Goal: Ask a question

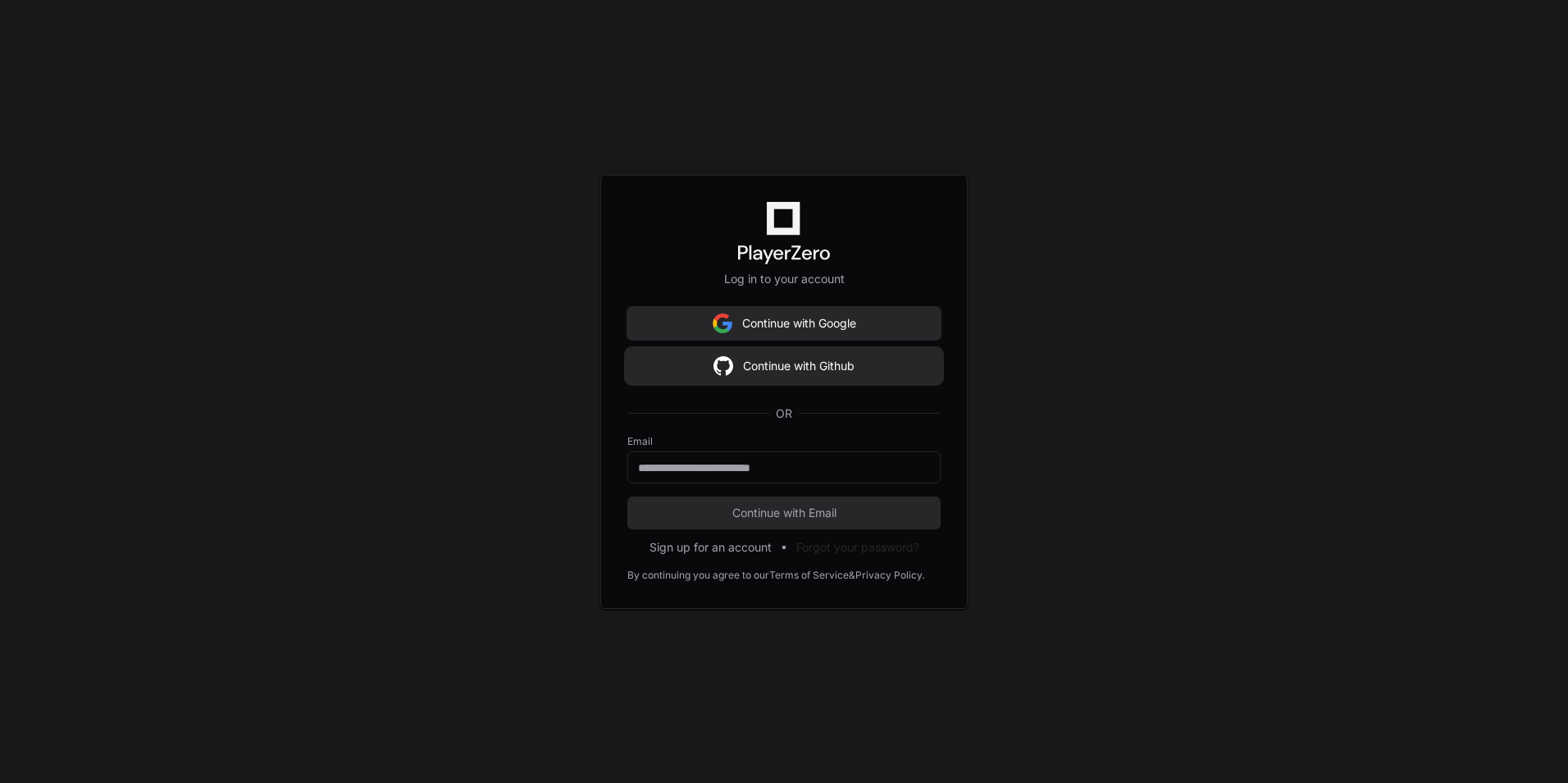
click at [799, 357] on button "Continue with Github" at bounding box center [784, 366] width 313 height 33
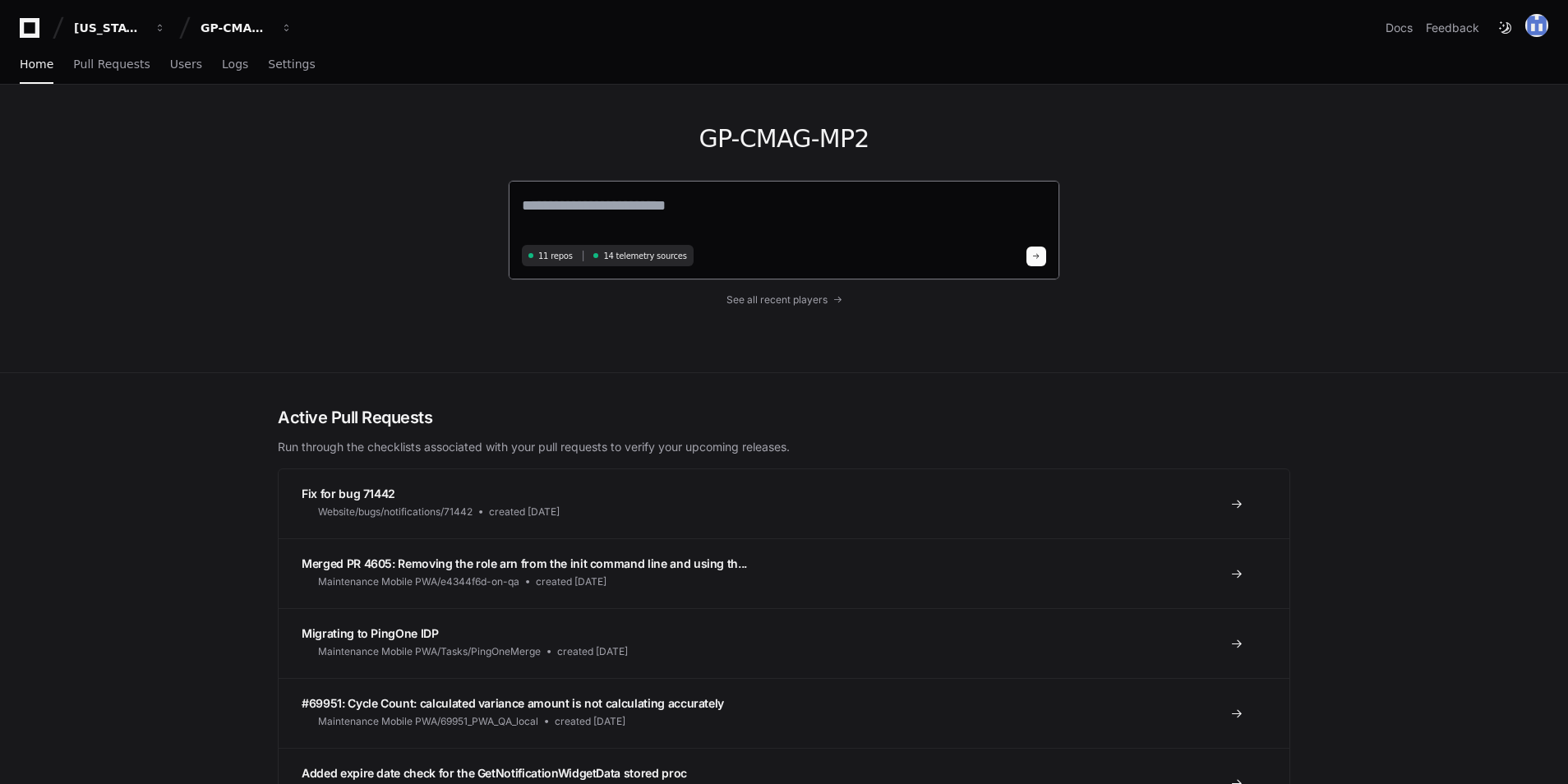
click at [746, 242] on div "11 repos 14 telemetry sources" at bounding box center [784, 230] width 552 height 101
click at [642, 212] on textarea at bounding box center [784, 217] width 525 height 46
type textarea "**********"
click at [1044, 253] on button at bounding box center [1037, 254] width 20 height 20
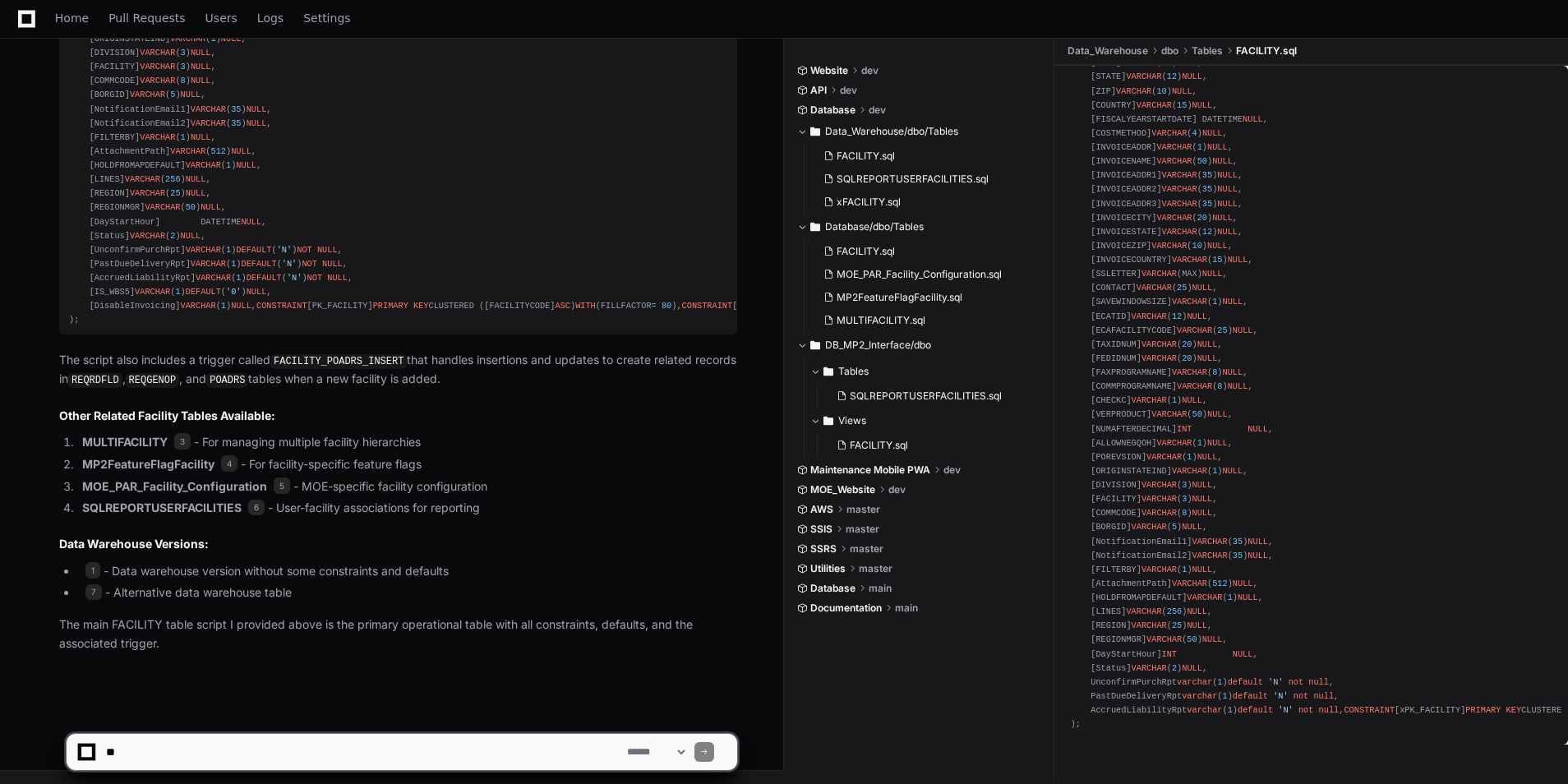
scroll to position [1222, 0]
click at [455, 745] on textarea at bounding box center [363, 751] width 521 height 36
paste textarea "**********"
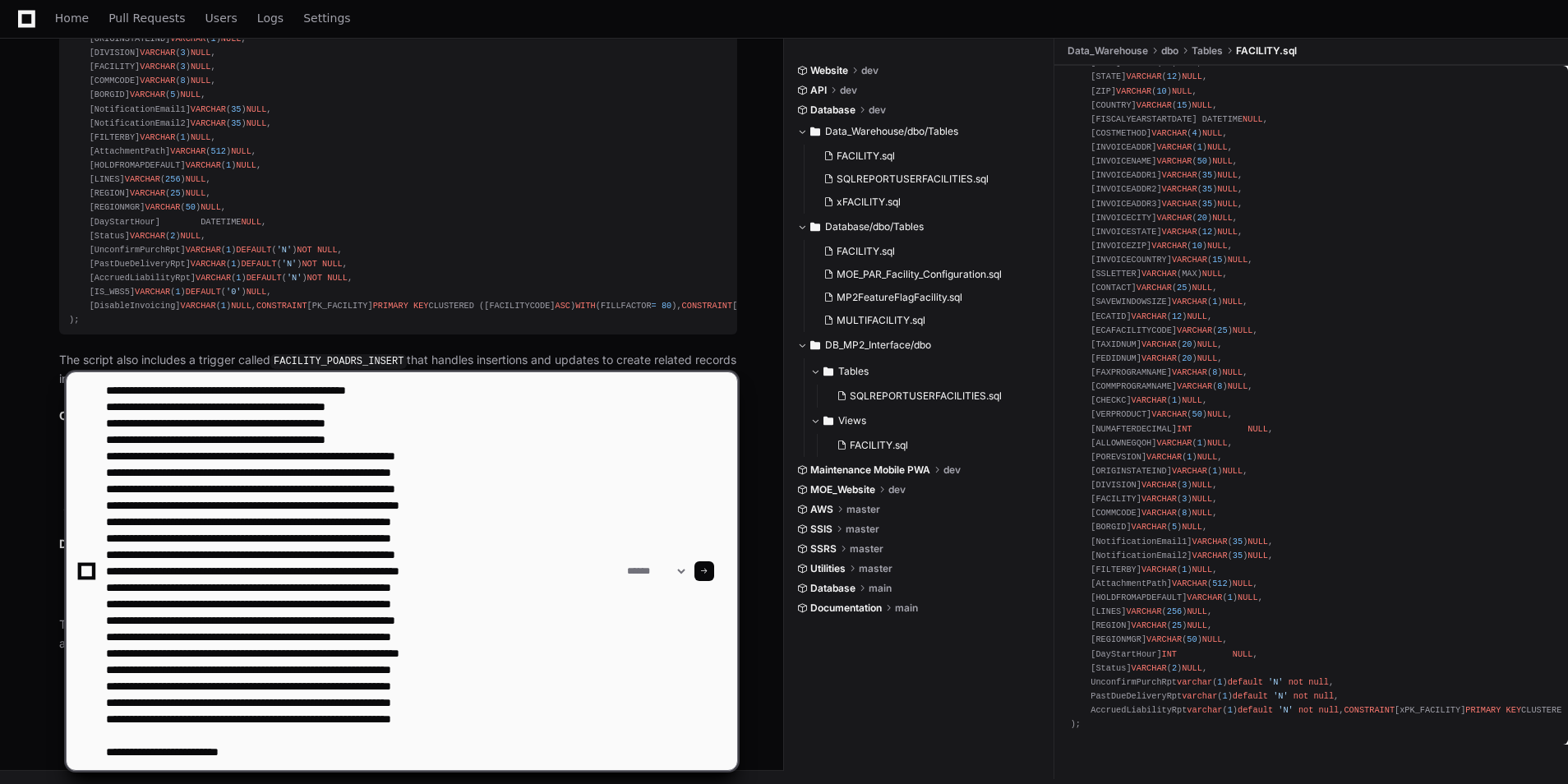
click at [341, 750] on textarea at bounding box center [363, 570] width 521 height 398
paste textarea "**********"
type textarea "**********"
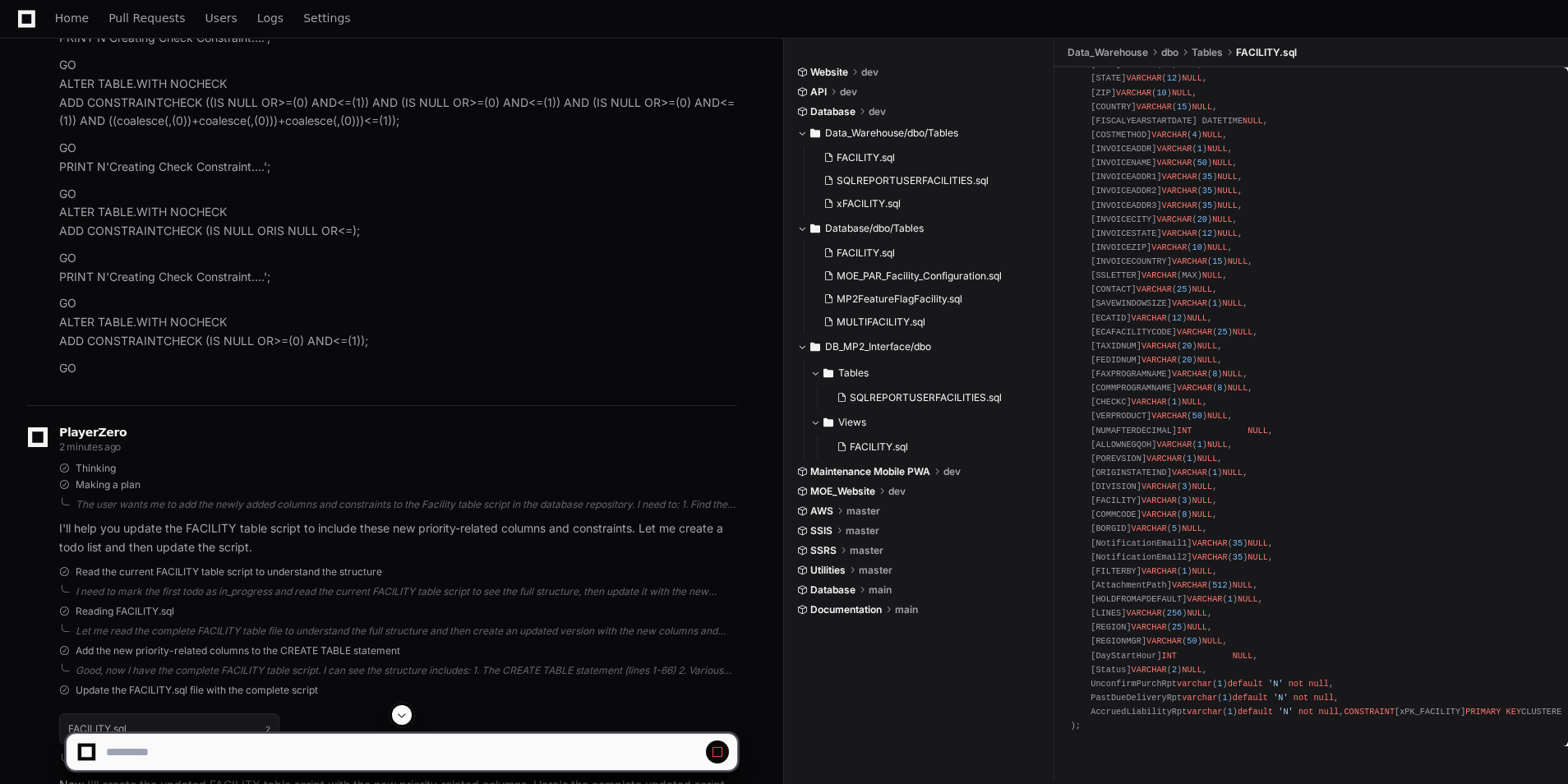
scroll to position [2866, 0]
click at [400, 712] on span at bounding box center [402, 715] width 13 height 13
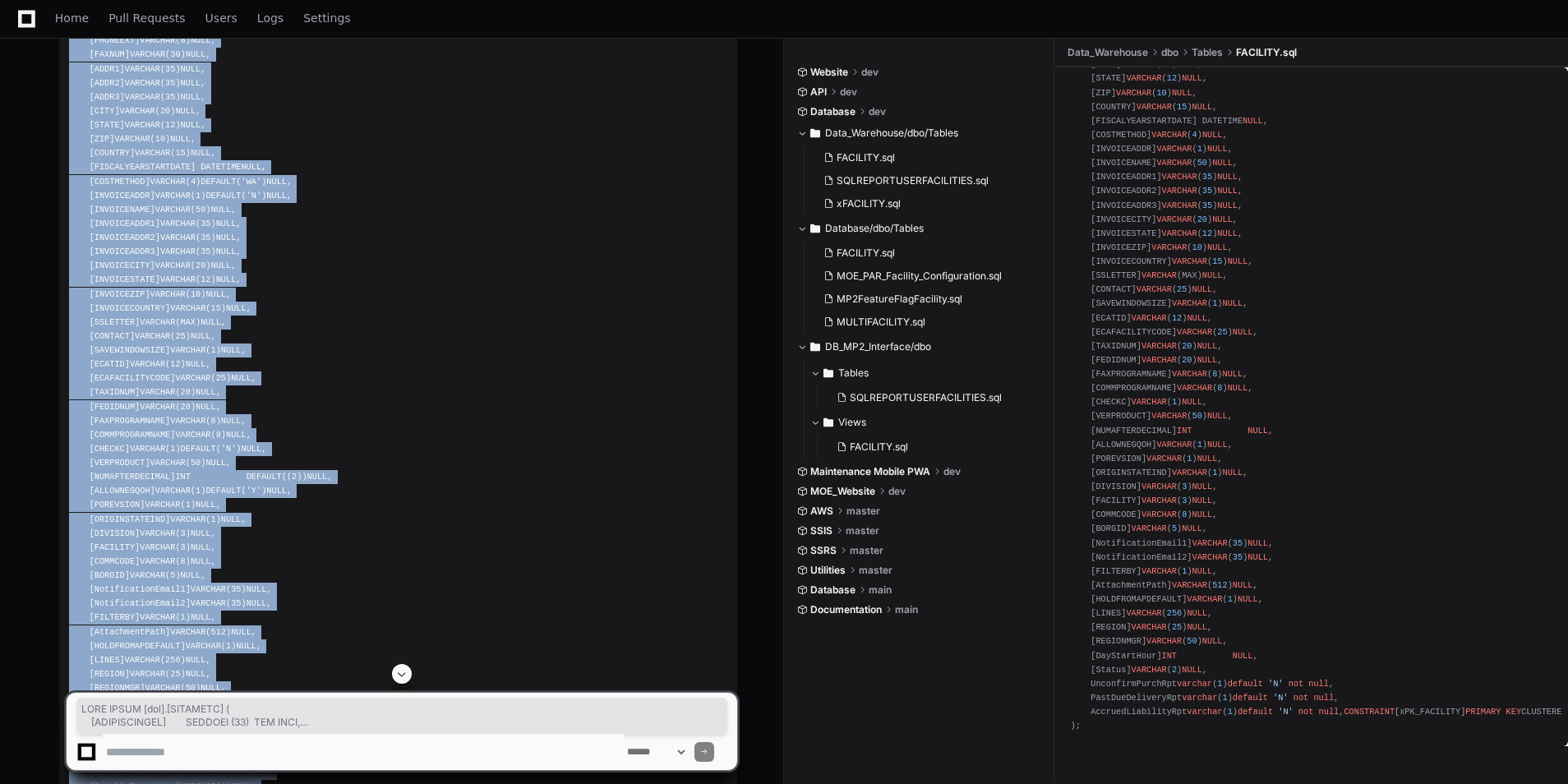
scroll to position [3541, 0]
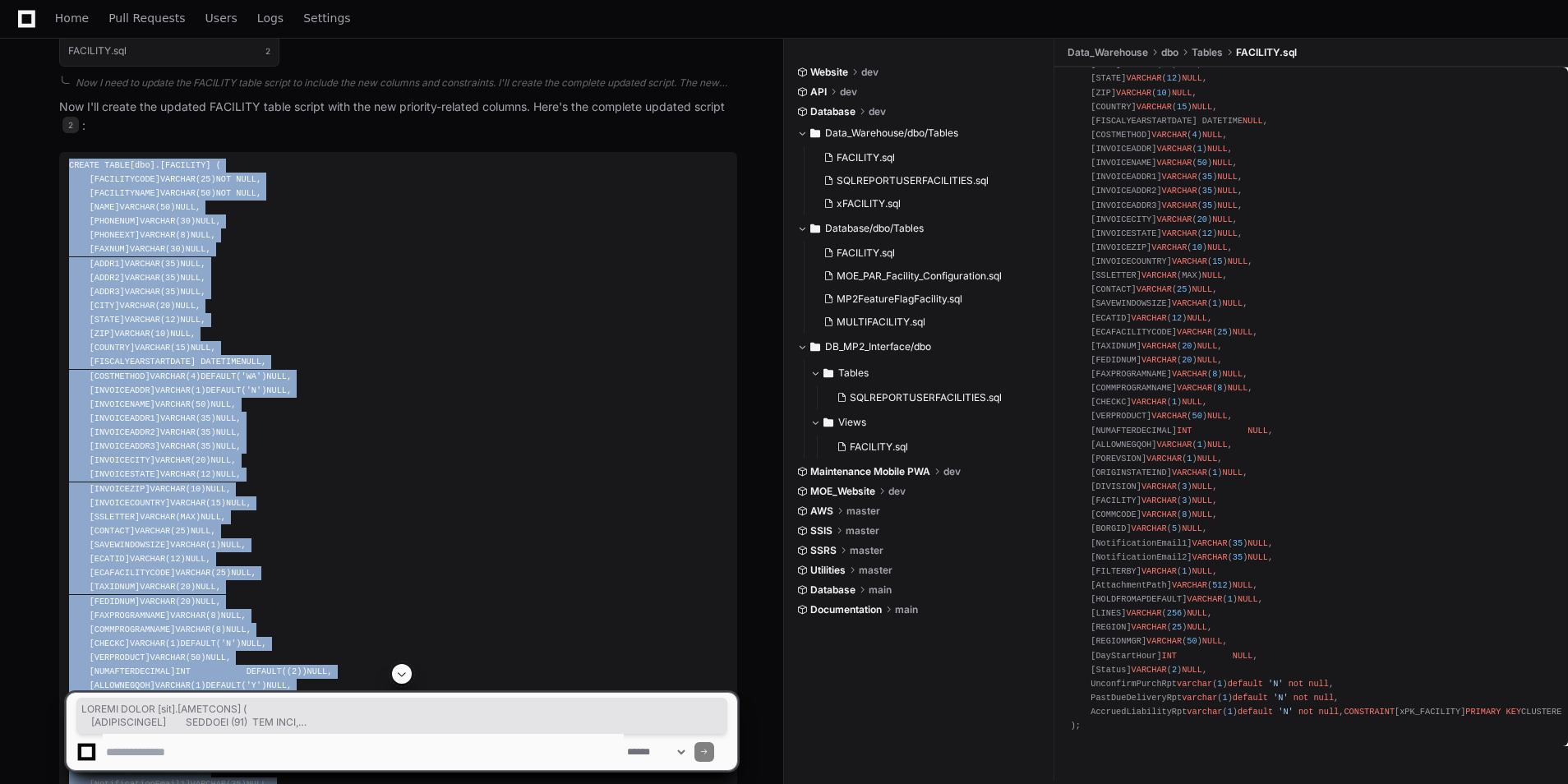
drag, startPoint x: 98, startPoint y: 383, endPoint x: 66, endPoint y: 244, distance: 142.6
copy div "CREATE TABLE [dbo].[FACILITY] ( [FACILITYCODE] VARCHAR ( 25 ) NOT NULL , [FACIL…"
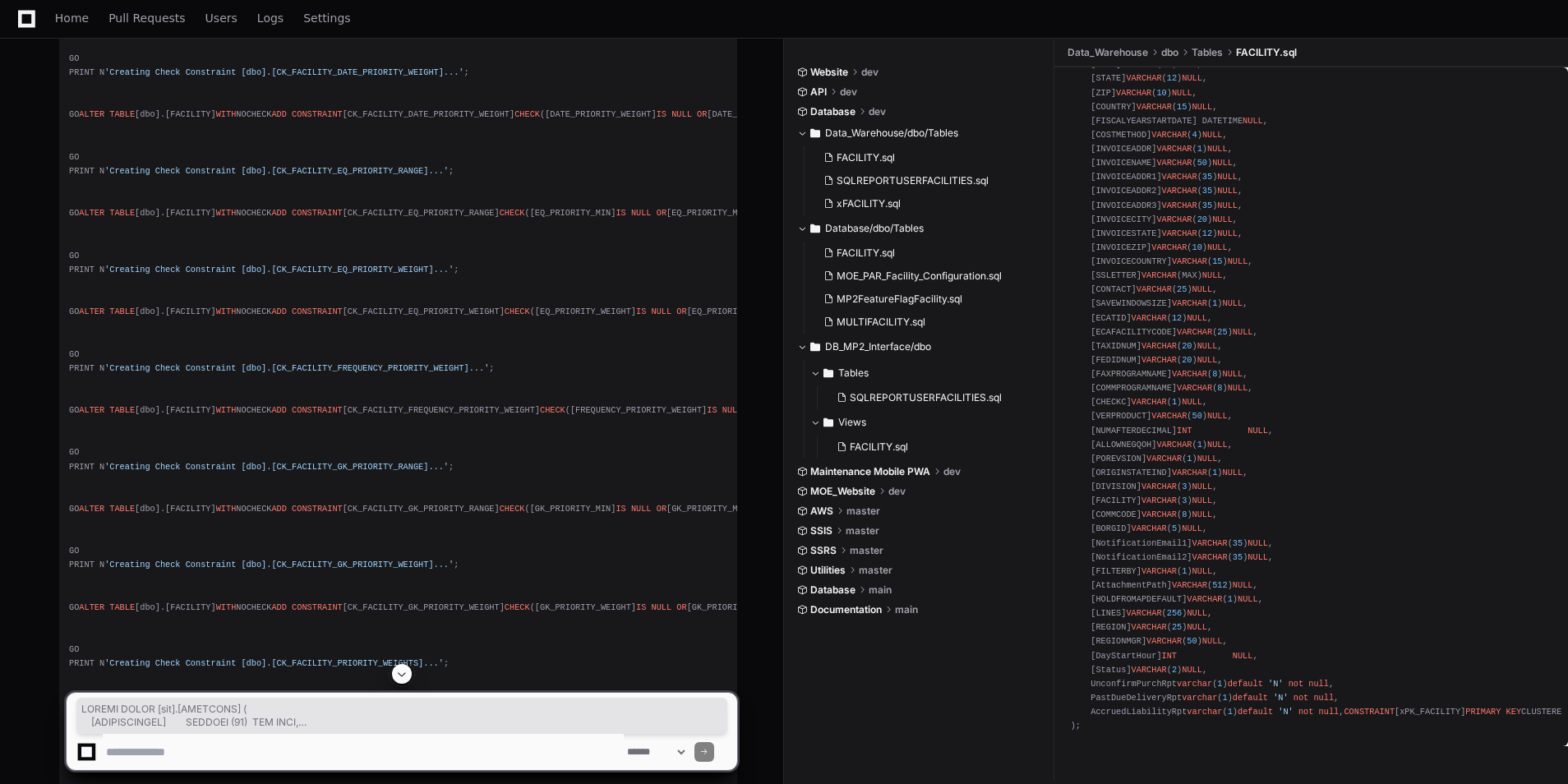
scroll to position [4774, 0]
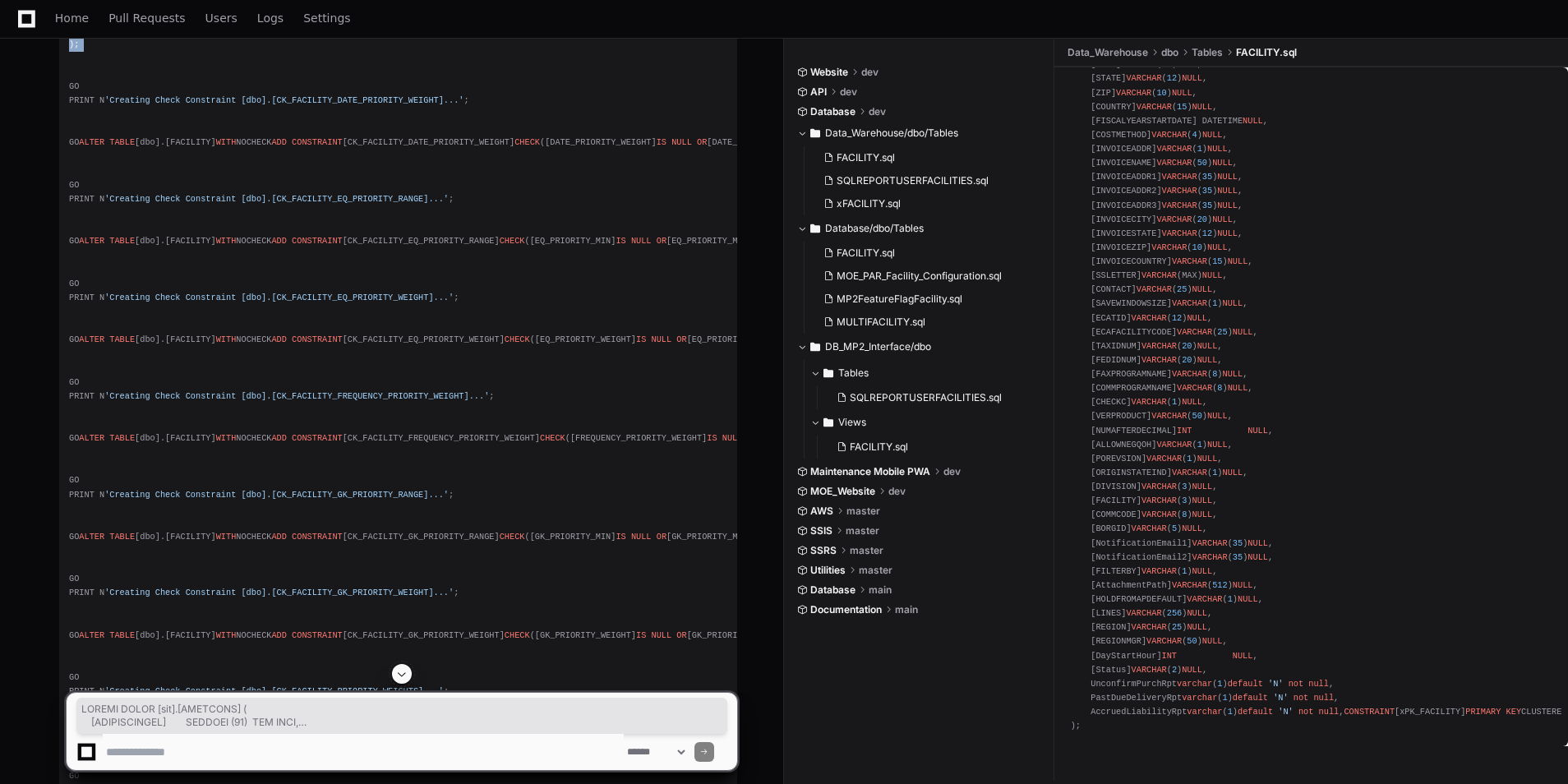
drag, startPoint x: 205, startPoint y: 361, endPoint x: 105, endPoint y: 336, distance: 103.1
click at [205, 361] on div "CREATE TABLE [dbo].[FACILITY] ( [FACILITYCODE] VARCHAR ( 25 ) NOT NULL , [FACIL…" at bounding box center [398, 178] width 659 height 2504
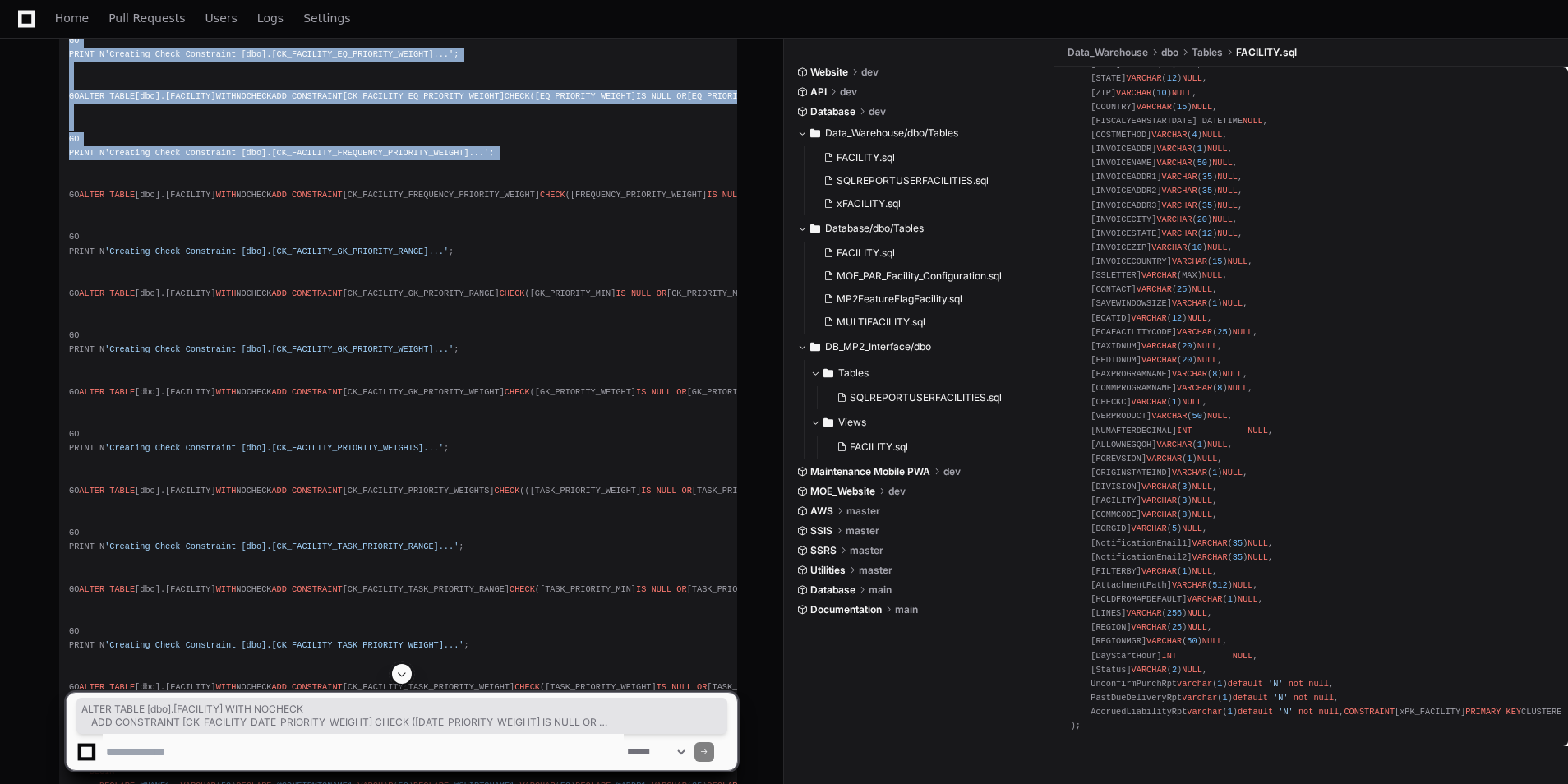
scroll to position [5020, 0]
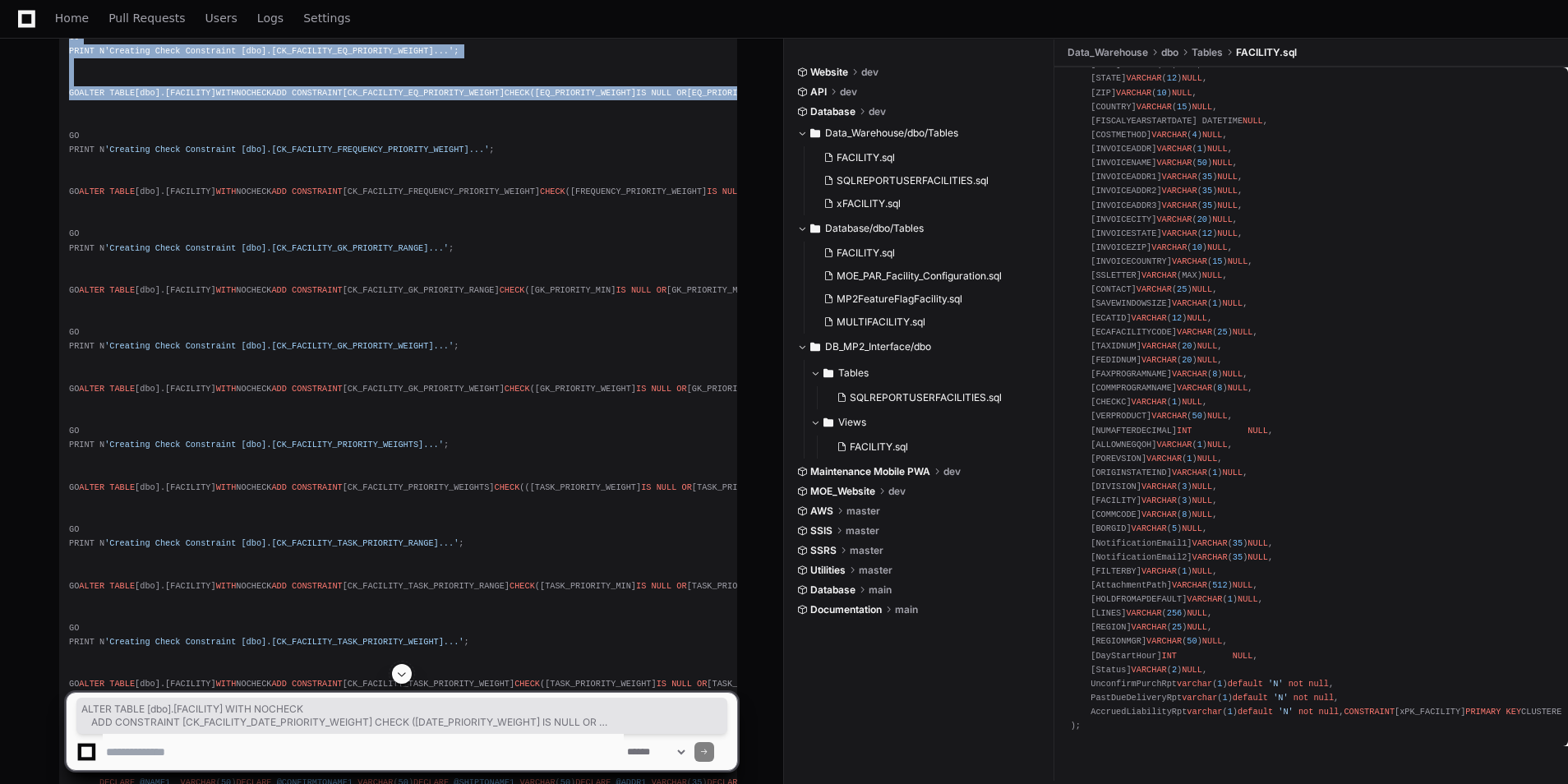
drag, startPoint x: 64, startPoint y: 323, endPoint x: 314, endPoint y: 359, distance: 252.6
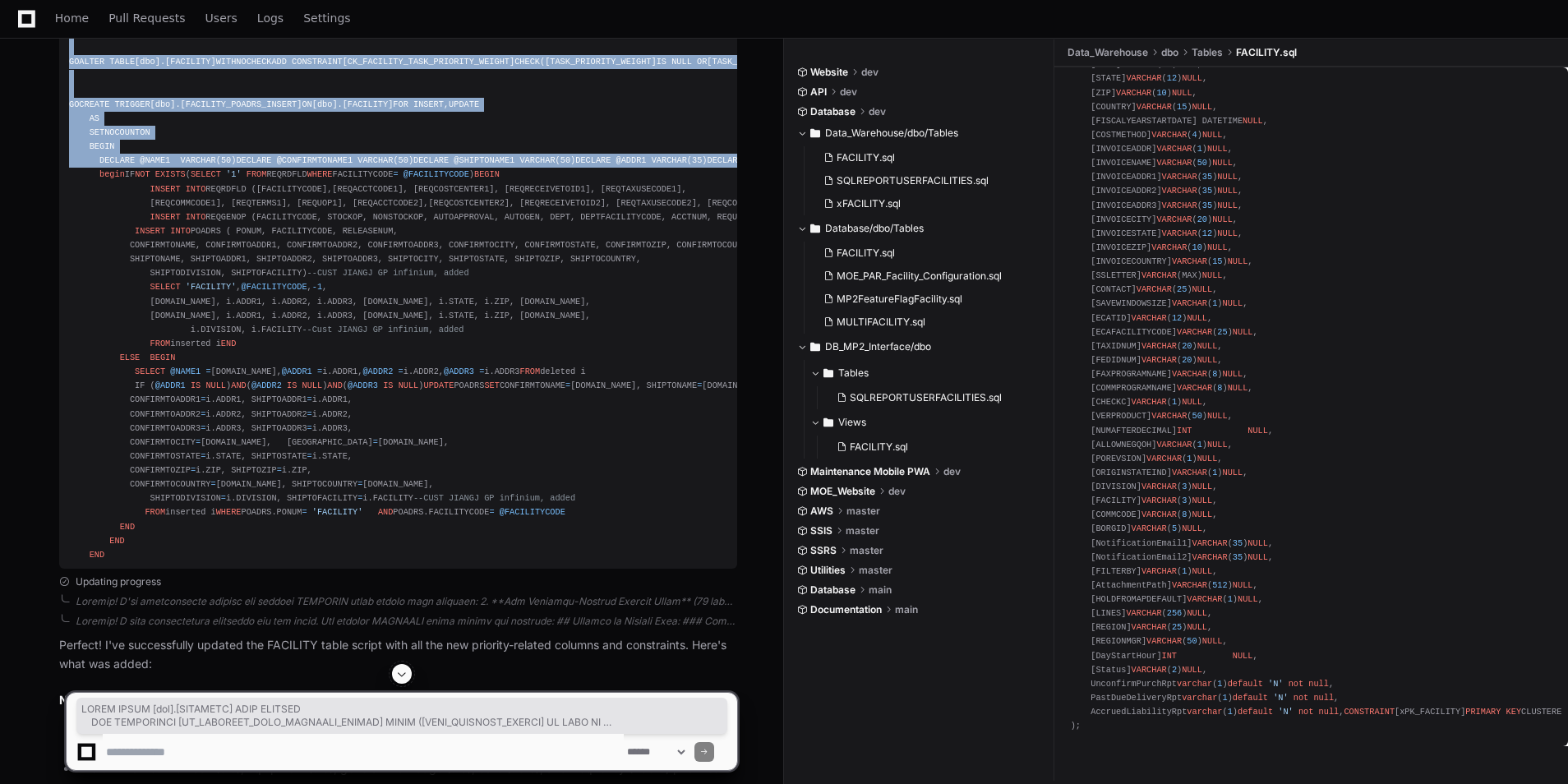
scroll to position [5670, 0]
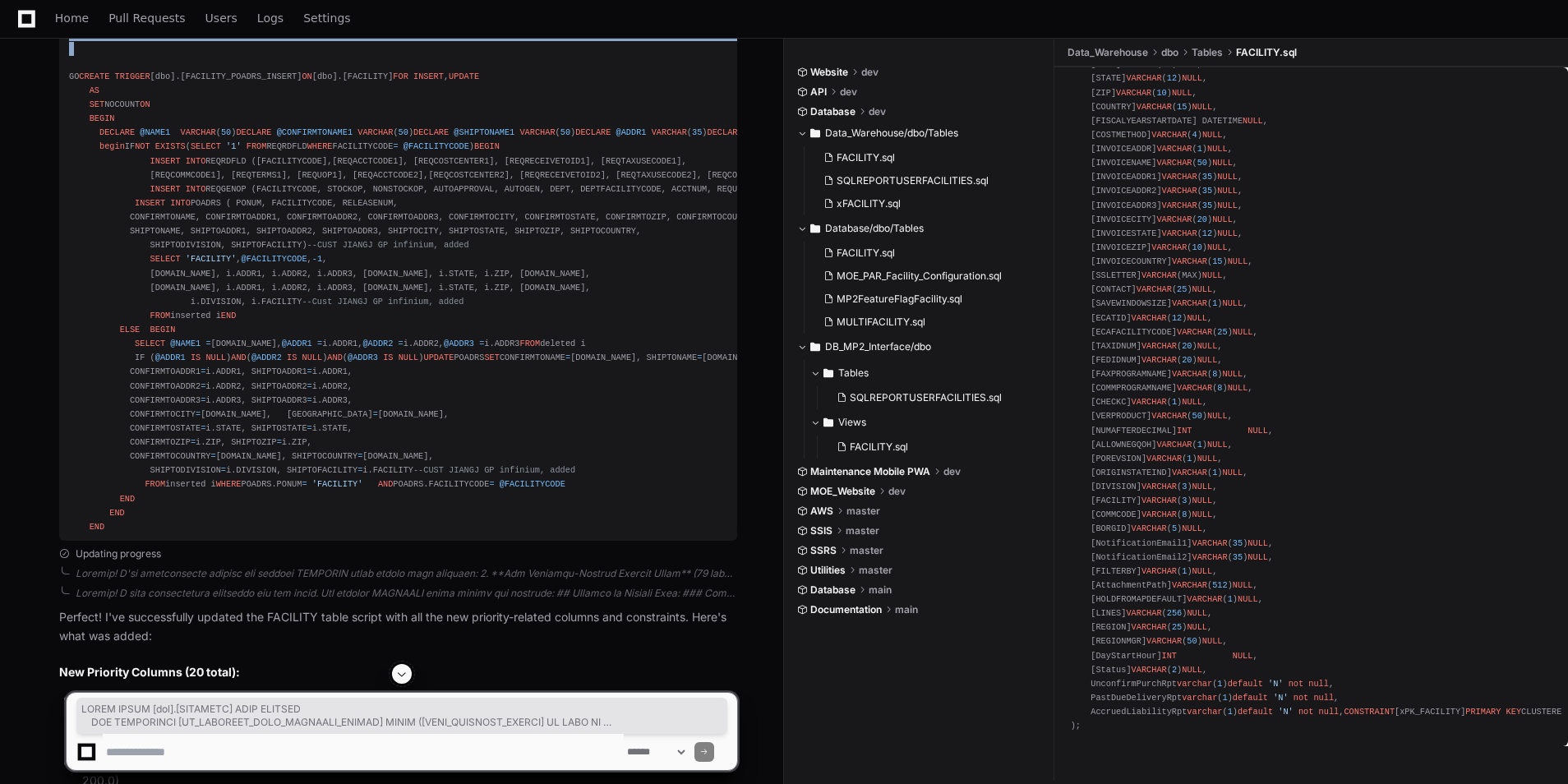
copy div "ALTER TABLE [dbo].[FACILITY] WITH NOCHECK ADD CONSTRAINT [CK_FACILITY_DATE_PRIO…"
